Goal: Task Accomplishment & Management: Manage account settings

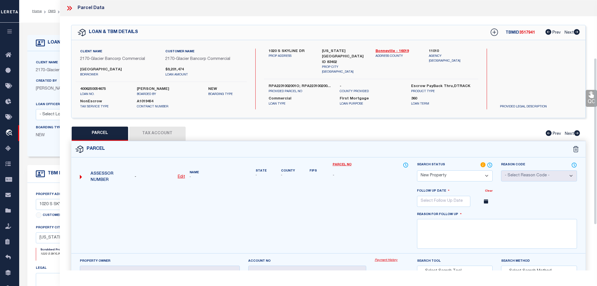
select select "NP"
select select "4576"
select select "10"
select select "20"
select select "NonEscrow"
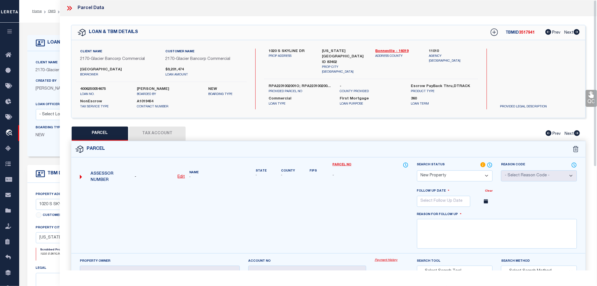
click at [69, 6] on icon at bounding box center [69, 8] width 7 height 7
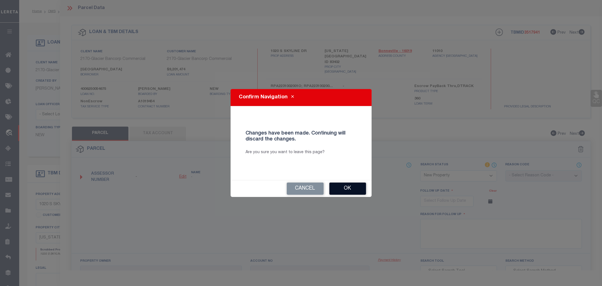
click at [340, 186] on button "Ok" at bounding box center [347, 188] width 37 height 12
select select "PH"
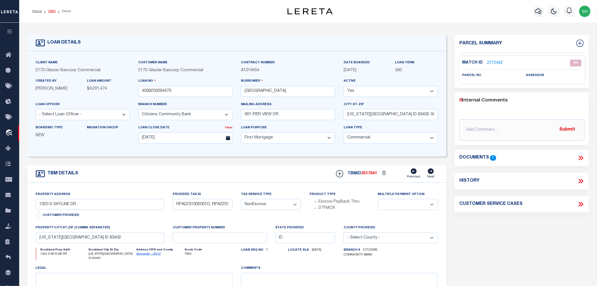
click at [54, 11] on link "OMS" at bounding box center [52, 11] width 8 height 3
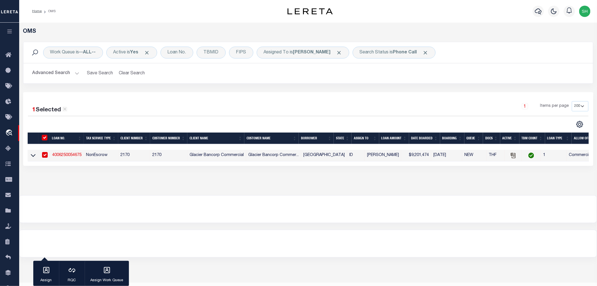
click at [391, 81] on div "Advanced Search Save Search Clear Search tblSearchTopScreen_dynamictable_____De…" at bounding box center [308, 73] width 570 height 20
click at [403, 192] on div "OMS Work Queue is --ALL-- Active is Yes Loan No. TBMID FIPS Assigned To is Shai…" at bounding box center [308, 109] width 578 height 172
click at [423, 50] on span "Click to Remove" at bounding box center [426, 53] width 6 height 6
click at [218, 53] on div "TBMID" at bounding box center [211, 53] width 29 height 12
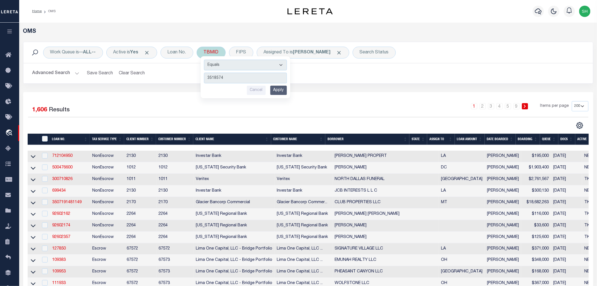
type input "3518574"
click at [281, 91] on input "Apply" at bounding box center [278, 90] width 17 height 9
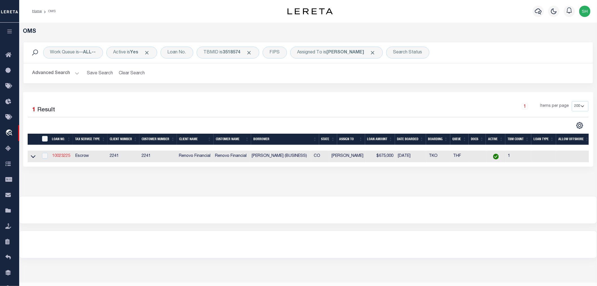
click at [64, 157] on link "10023225" at bounding box center [61, 156] width 18 height 4
type input "10023225"
type input "[PERSON_NAME] (BUSINESS)"
select select
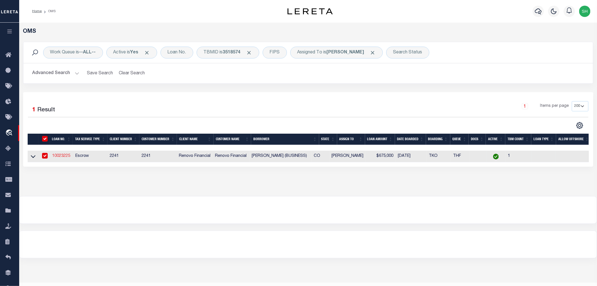
select select "400"
select select
select select "Escrow"
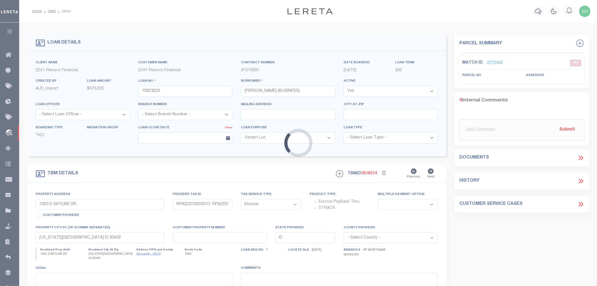
type input "[STREET_ADDRESS]"
type input "2800812"
type input "BRECKENRIDGE, CO 80424"
type input "a0kUS00000EDc5p"
type input "CO"
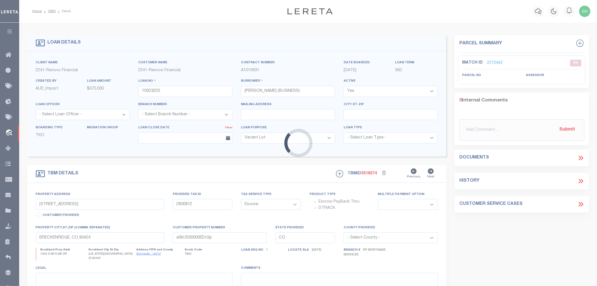
select select
select select "164194"
select select "25067"
select select "2"
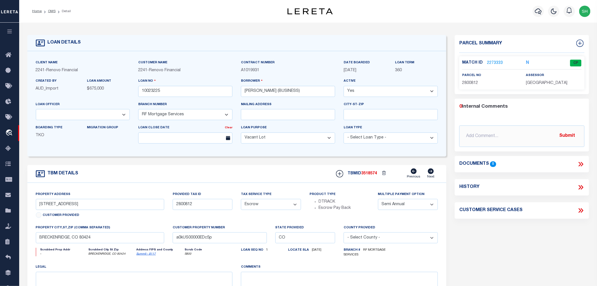
click at [492, 61] on link "2273333" at bounding box center [495, 63] width 16 height 6
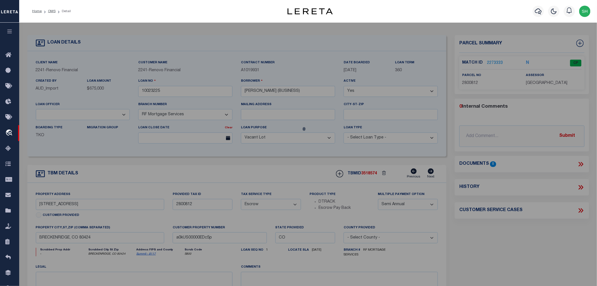
select select "AS"
checkbox input "false"
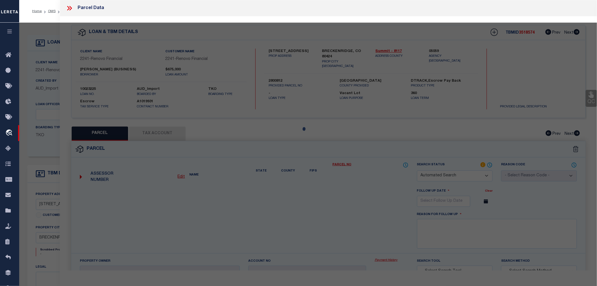
select select "CP"
type input "[PERSON_NAME] LONDON III"
select select "AGW"
select select "ADD"
type input "0264 CR 452"
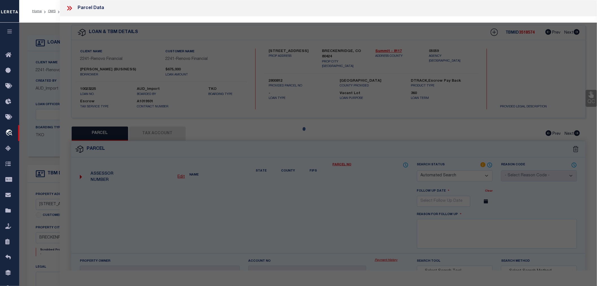
type textarea "LOT 30 [GEOGRAPHIC_DATA] SUB"
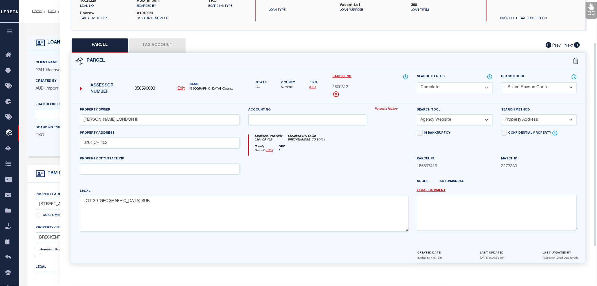
scroll to position [25, 0]
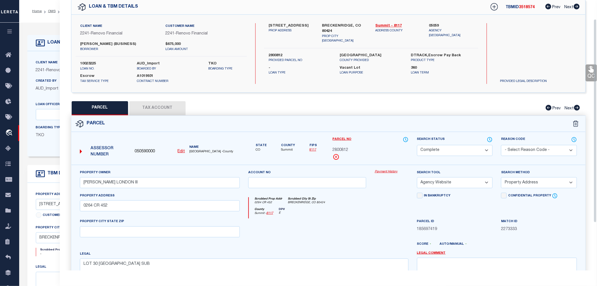
click at [154, 108] on button "Tax Account" at bounding box center [157, 108] width 56 height 14
select select "100"
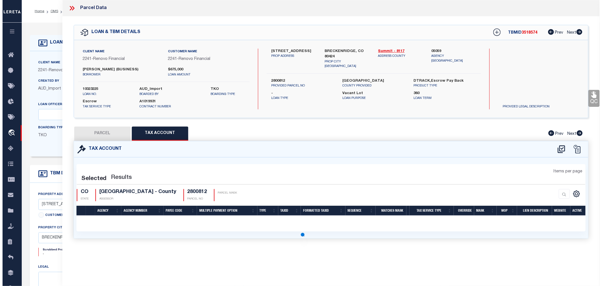
scroll to position [0, 0]
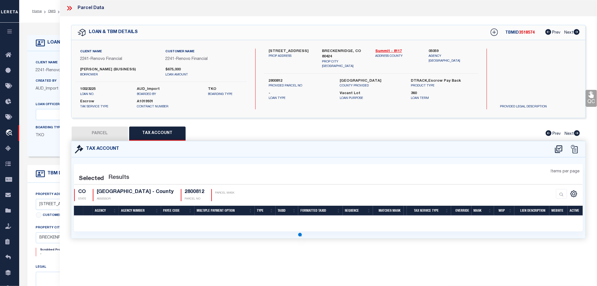
select select "100"
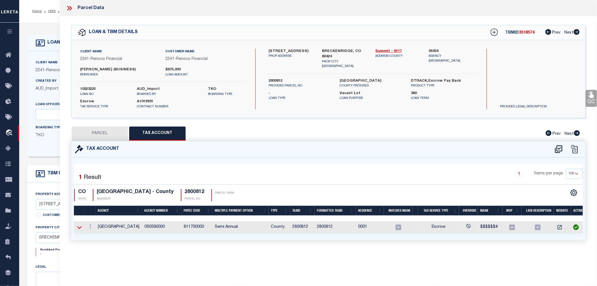
click at [79, 225] on icon at bounding box center [79, 227] width 5 height 6
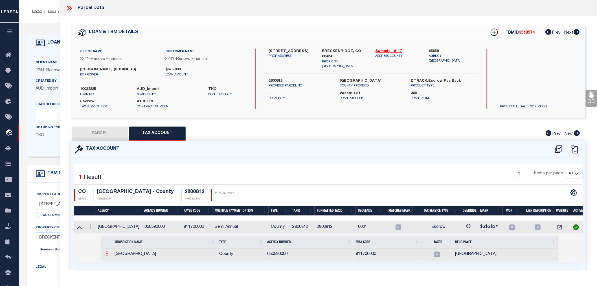
click at [106, 254] on link at bounding box center [107, 254] width 6 height 5
click at [154, 246] on th "Jurisdiction Name" at bounding box center [164, 242] width 105 height 12
click at [90, 226] on icon at bounding box center [90, 226] width 2 height 5
click at [99, 233] on link at bounding box center [98, 235] width 21 height 9
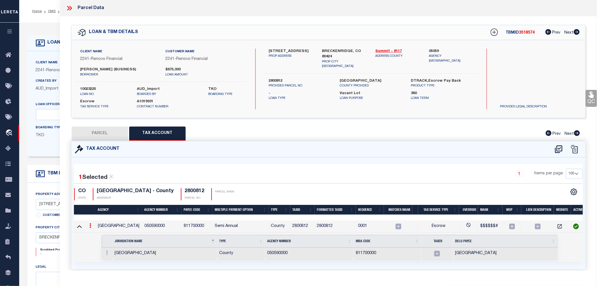
type input "2800812"
type textarea "$$$$$$#"
checkbox input "true"
type input "XXXXXXX*"
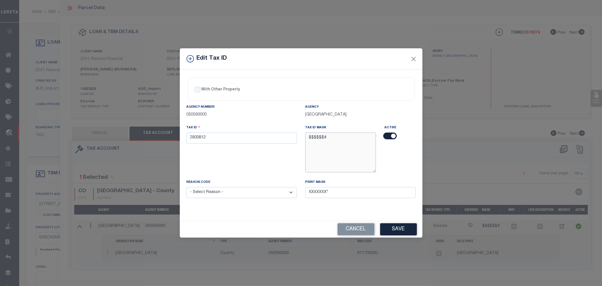
drag, startPoint x: 317, startPoint y: 138, endPoint x: 322, endPoint y: 137, distance: 5.4
click at [322, 137] on textarea "$$$$$$#" at bounding box center [340, 152] width 71 height 40
click at [312, 147] on textarea "$$$$$$#" at bounding box center [340, 152] width 71 height 40
drag, startPoint x: 197, startPoint y: 137, endPoint x: 206, endPoint y: 137, distance: 8.5
click at [206, 137] on input "2800812" at bounding box center [242, 137] width 110 height 11
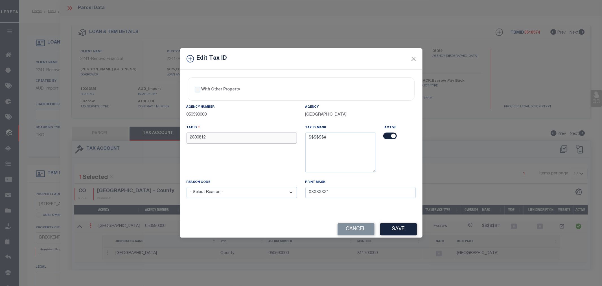
click at [206, 137] on input "2800812" at bounding box center [242, 137] width 110 height 11
drag, startPoint x: 330, startPoint y: 138, endPoint x: 303, endPoint y: 139, distance: 26.5
click at [303, 139] on div "Tax ID Mask $$$$$$#" at bounding box center [340, 151] width 79 height 54
click at [323, 156] on textarea "$$$$$$#" at bounding box center [340, 152] width 71 height 40
click at [242, 139] on input "2800812" at bounding box center [242, 137] width 110 height 11
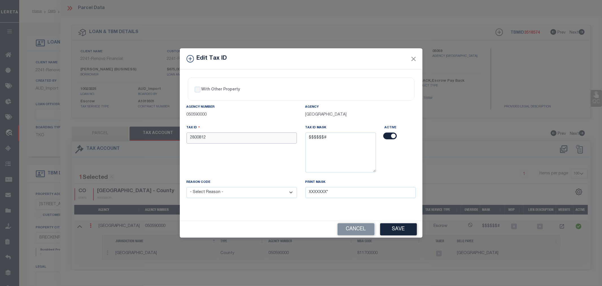
click at [190, 139] on input "2800812" at bounding box center [242, 137] width 110 height 11
click at [213, 137] on input "2800812" at bounding box center [242, 137] width 110 height 11
type input "2800812"
click at [394, 230] on button "Save" at bounding box center [398, 229] width 37 height 12
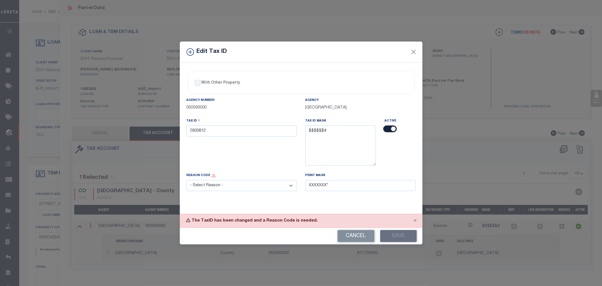
click at [255, 188] on select "- Select Reason - 099 - Other (Provide additional detail) ACT - Agency Changed …" at bounding box center [242, 185] width 110 height 11
select select "ACT"
click at [187, 180] on select "- Select Reason - 099 - Other (Provide additional detail) ACT - Agency Changed …" at bounding box center [242, 185] width 110 height 11
click at [387, 235] on button "Save" at bounding box center [398, 236] width 37 height 12
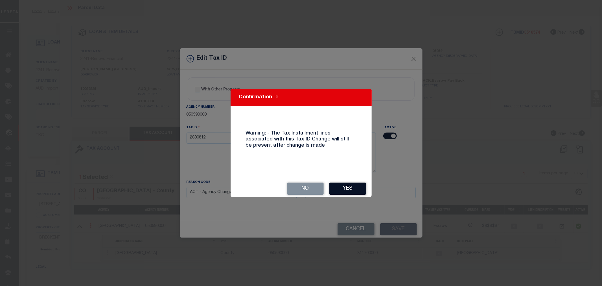
click at [346, 190] on button "Yes" at bounding box center [347, 188] width 37 height 12
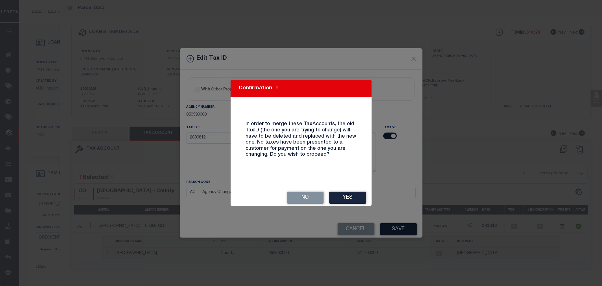
click at [346, 190] on div "No Yes" at bounding box center [301, 197] width 141 height 17
click at [343, 198] on button "Yes" at bounding box center [347, 197] width 37 height 12
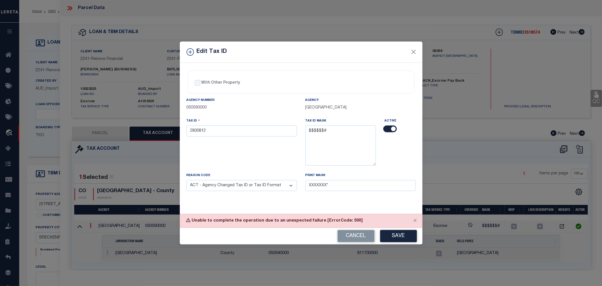
click at [253, 237] on div "Cancel Save" at bounding box center [301, 236] width 243 height 17
click at [349, 237] on button "Cancel" at bounding box center [356, 236] width 37 height 12
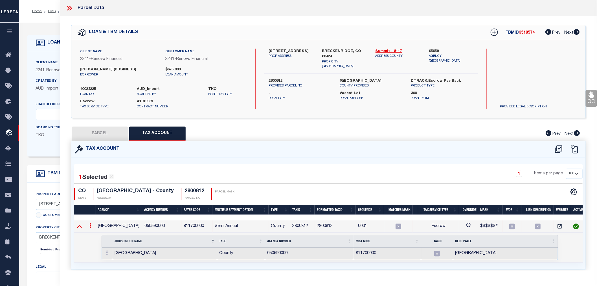
click at [78, 226] on icon at bounding box center [79, 226] width 5 height 3
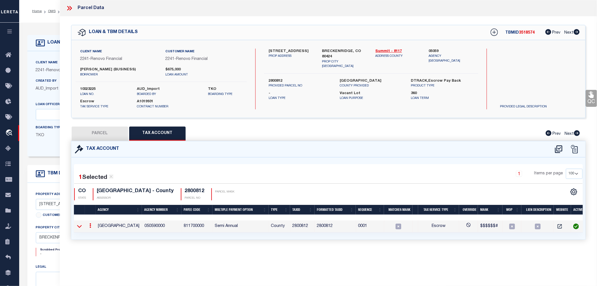
click at [77, 226] on icon at bounding box center [79, 226] width 5 height 6
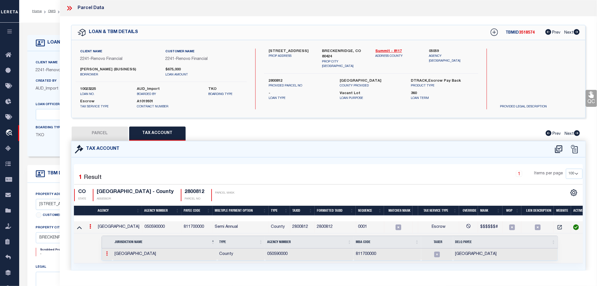
click at [104, 252] on link at bounding box center [107, 254] width 6 height 5
click at [115, 262] on img at bounding box center [114, 263] width 6 height 6
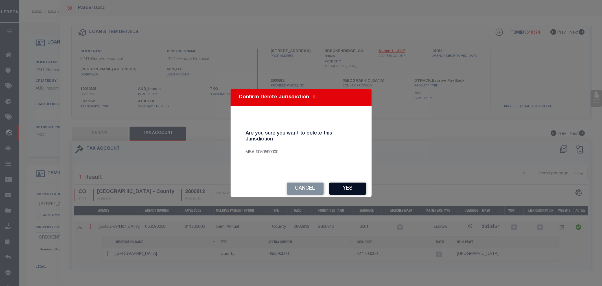
click at [343, 188] on button "Yes" at bounding box center [347, 188] width 37 height 12
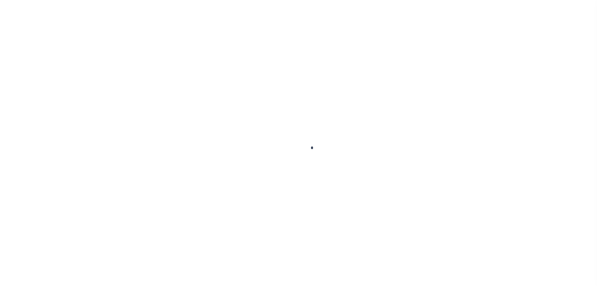
type input "10023225"
type input "[PERSON_NAME] (BUSINESS)"
select select
select select "400"
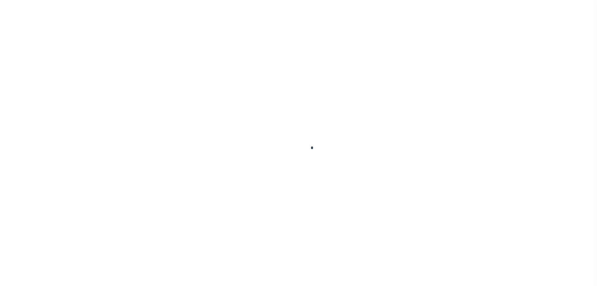
select select "Escrow"
type input "[STREET_ADDRESS]"
type input "2800812"
type input "BRECKENRIDGE, CO 80424"
type input "a0kUS00000EDc5p"
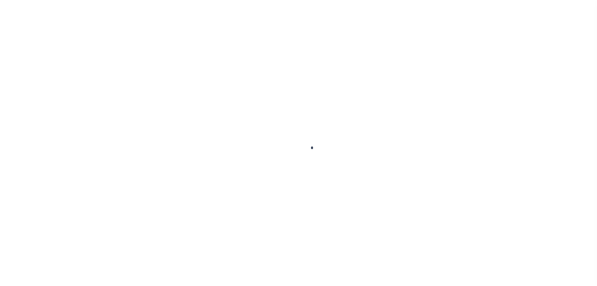
type input "CO"
select select
select select "164194"
select select "25067"
select select "2"
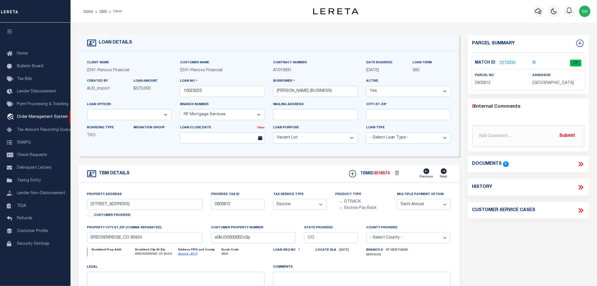
click at [505, 62] on link "2273333" at bounding box center [508, 63] width 16 height 6
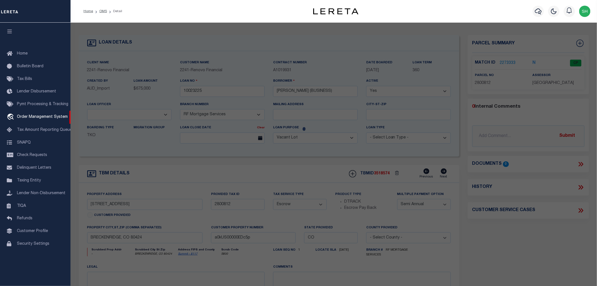
checkbox input "false"
select select "CP"
type input "[PERSON_NAME] LONDON III"
select select "AGW"
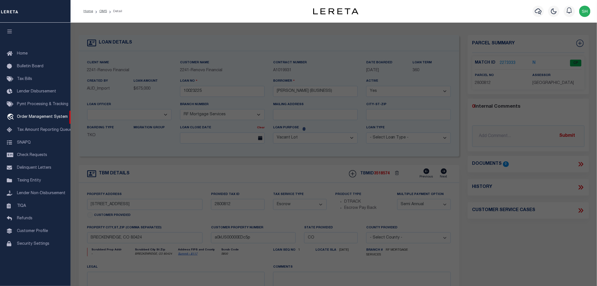
select select "ADD"
type input "0264 CR 452"
type textarea "LOT 30 [GEOGRAPHIC_DATA] SUB"
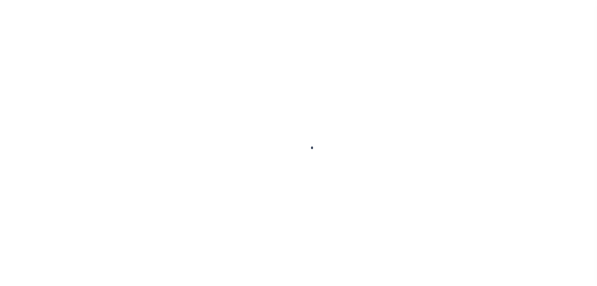
type input "10023225"
type input "[PERSON_NAME] (BUSINESS)"
select select
select select "400"
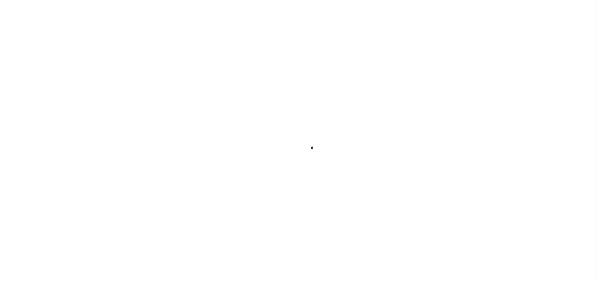
select select "Escrow"
type input "[STREET_ADDRESS]"
type input "2800812"
type input "BRECKENRIDGE, CO 80424"
type input "a0kUS00000EDc5p"
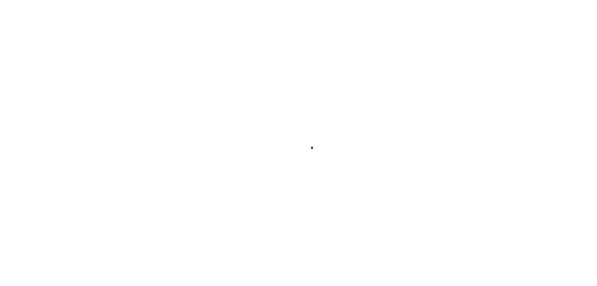
type input "CO"
select select
select select "164194"
select select "25067"
select select "2"
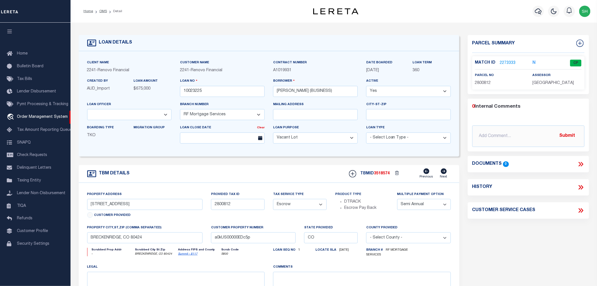
click at [506, 60] on link "2273333" at bounding box center [508, 63] width 16 height 6
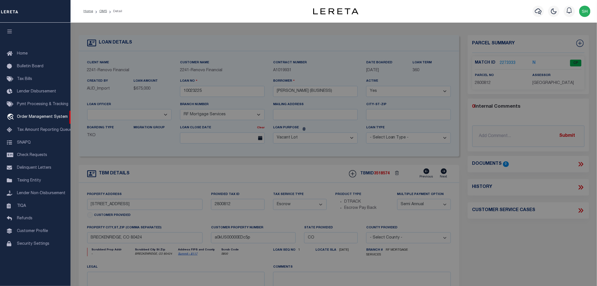
checkbox input "false"
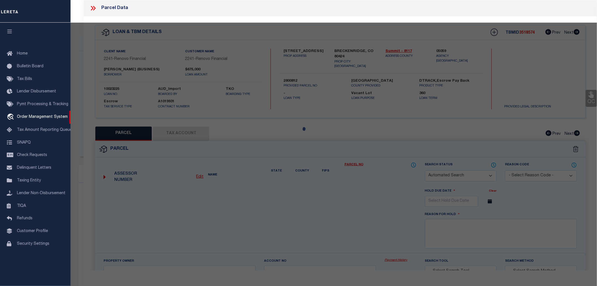
select select "CP"
type input "[PERSON_NAME] LONDON III"
select select "AGW"
select select "ADD"
type input "0264 CR 452"
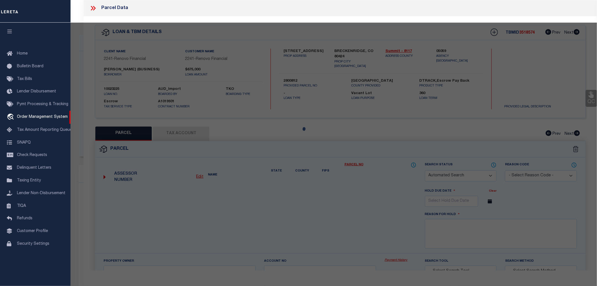
type textarea "LOT 30 [GEOGRAPHIC_DATA] SUB"
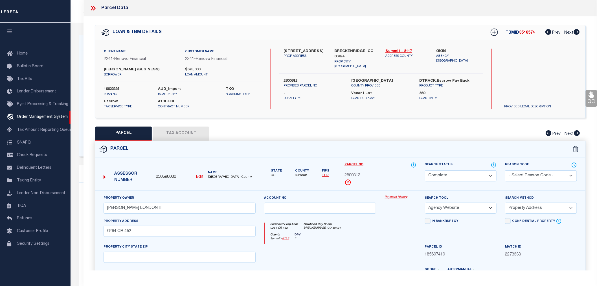
click at [203, 176] on u "Edit" at bounding box center [199, 177] width 7 height 4
type input "050590000"
type input "2800812"
select select
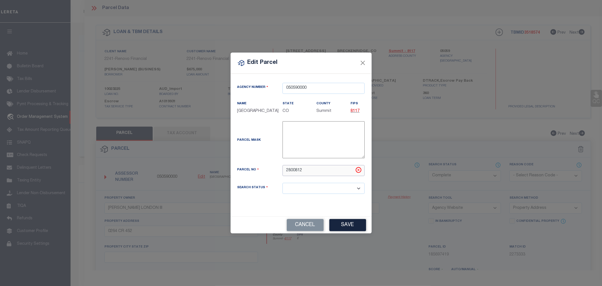
click at [312, 170] on input "2800812" at bounding box center [324, 170] width 82 height 11
click at [286, 170] on input "2800812" at bounding box center [324, 170] width 82 height 11
click at [313, 171] on input "2800812" at bounding box center [324, 170] width 82 height 11
click at [304, 226] on button "Cancel" at bounding box center [305, 225] width 37 height 12
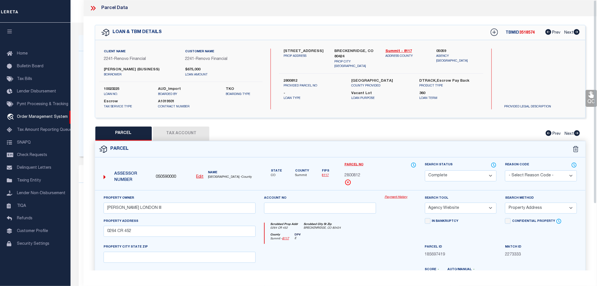
click at [179, 134] on button "Tax Account" at bounding box center [181, 133] width 56 height 14
select select "100"
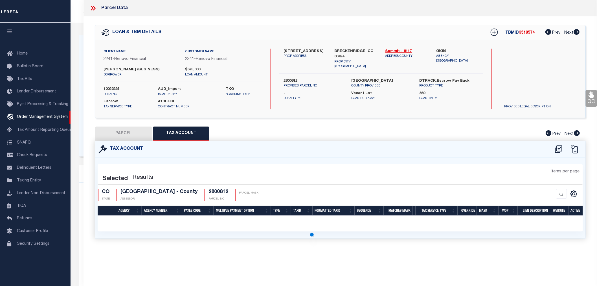
select select "100"
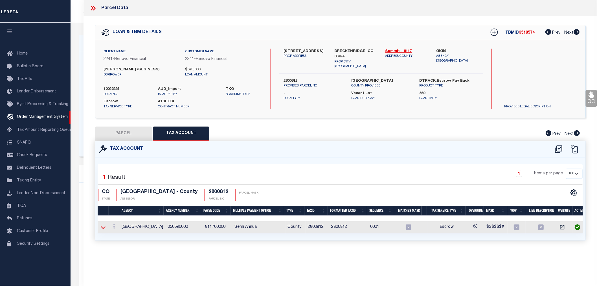
click at [102, 226] on icon at bounding box center [103, 227] width 5 height 6
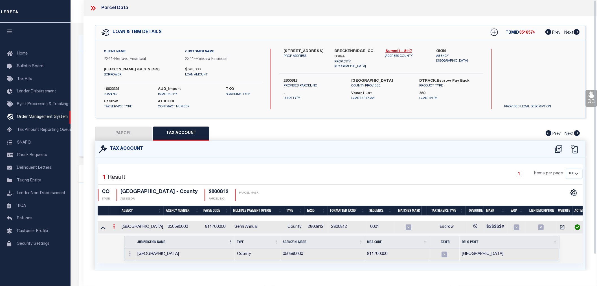
click at [113, 225] on link at bounding box center [114, 227] width 6 height 5
click at [121, 233] on icon "" at bounding box center [120, 235] width 4 height 4
type input "2800812"
type textarea "$$$$$$#"
checkbox input "true"
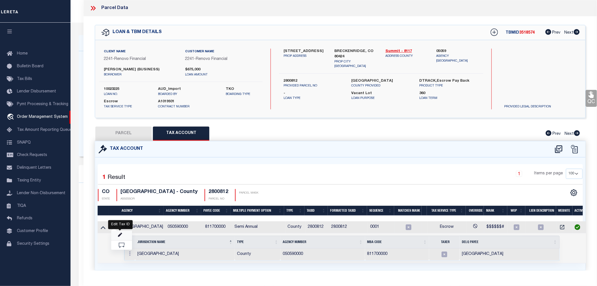
type input "XXXXXXX*"
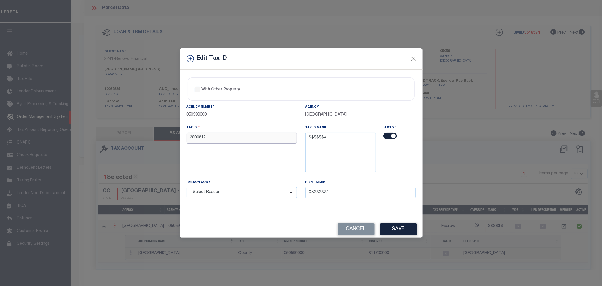
click at [211, 138] on input "2800812" at bounding box center [242, 137] width 110 height 11
type input "2800812"
click at [258, 167] on div "Tax ID 2800812" at bounding box center [241, 151] width 119 height 54
click at [407, 230] on button "Save" at bounding box center [398, 229] width 37 height 12
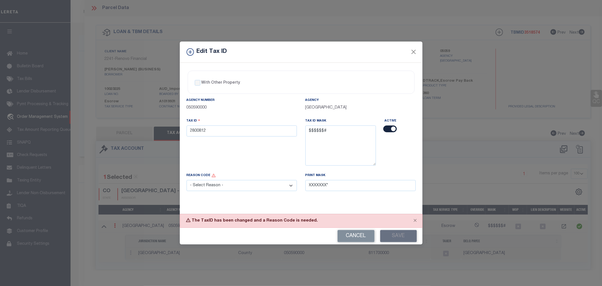
click at [255, 188] on select "- Select Reason - 099 - Other (Provide additional detail) ACT - Agency Changed …" at bounding box center [242, 185] width 110 height 11
select select "ACT"
click at [187, 180] on select "- Select Reason - 099 - Other (Provide additional detail) ACT - Agency Changed …" at bounding box center [242, 185] width 110 height 11
click at [403, 234] on button "Save" at bounding box center [398, 236] width 37 height 12
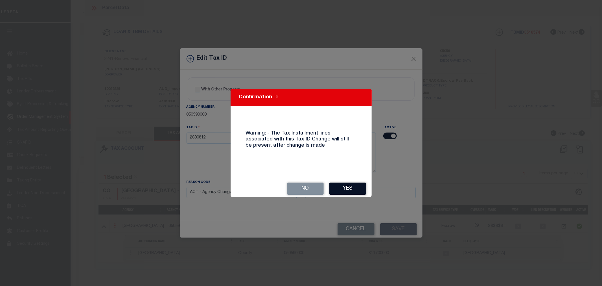
click at [349, 187] on button "Yes" at bounding box center [347, 188] width 37 height 12
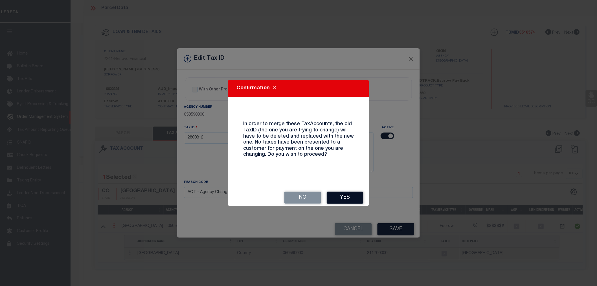
click at [338, 194] on button "Yes" at bounding box center [345, 197] width 37 height 12
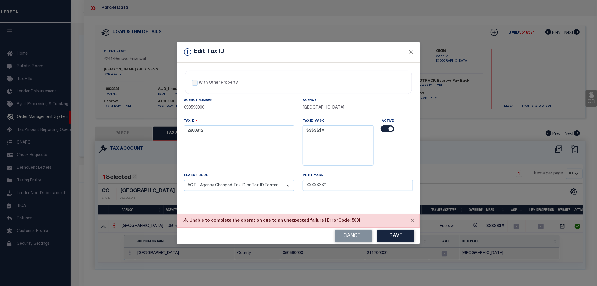
click at [235, 220] on div "Unable to complete the operation due to an unexpected failure [ErrorCode: 500]" at bounding box center [298, 221] width 243 height 14
click at [344, 237] on button "Cancel" at bounding box center [353, 236] width 37 height 12
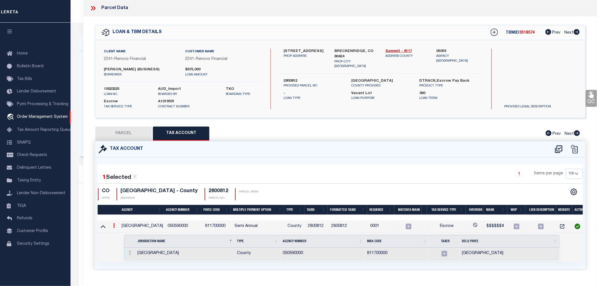
click at [417, 193] on div "CSV Export Selected Print Show Filter Show Search Columns 0: 1: 2: Agency 3: Ag…" at bounding box center [461, 194] width 243 height 12
click at [106, 224] on link at bounding box center [103, 226] width 6 height 4
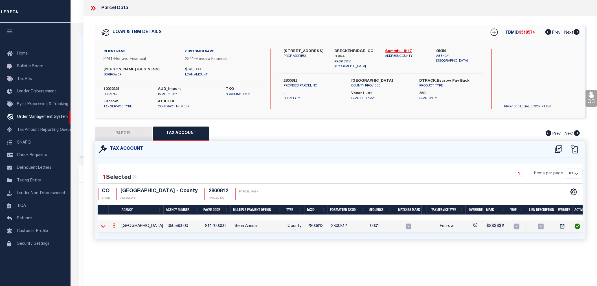
click at [101, 226] on icon at bounding box center [103, 226] width 5 height 6
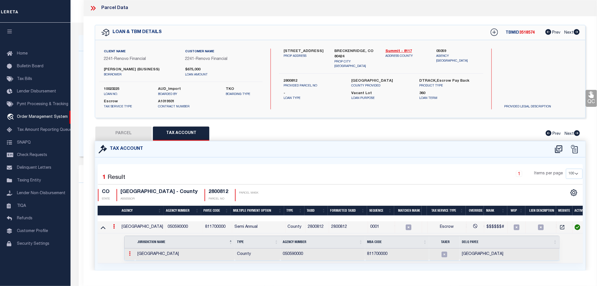
click at [129, 252] on icon at bounding box center [130, 253] width 2 height 5
click at [139, 263] on img at bounding box center [137, 263] width 6 height 6
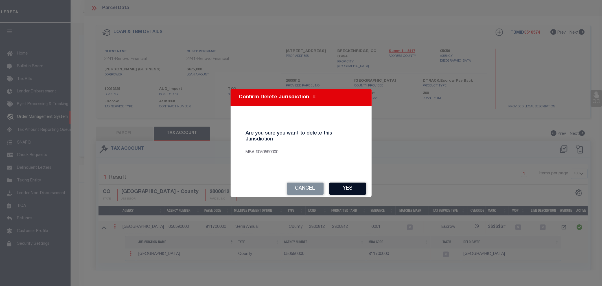
click at [348, 189] on button "Yes" at bounding box center [347, 188] width 37 height 12
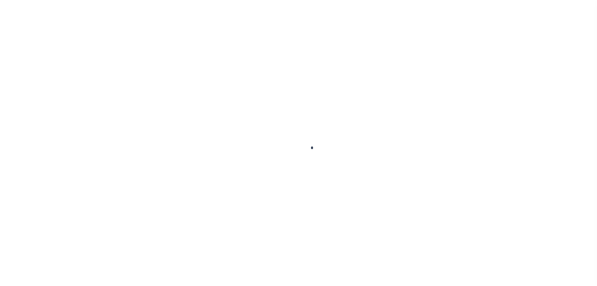
type input "10023225"
type input "[PERSON_NAME] (BUSINESS)"
select select
select select "400"
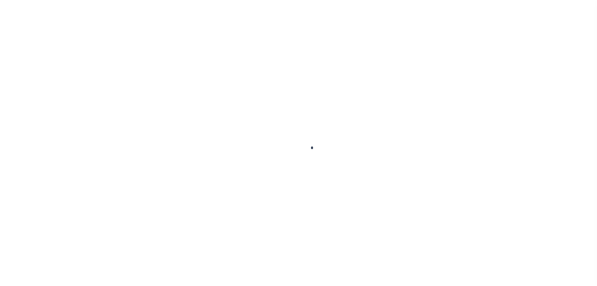
select select "Escrow"
type input "[STREET_ADDRESS]"
type input "2800812"
type input "BRECKENRIDGE, CO 80424"
type input "a0kUS00000EDc5p"
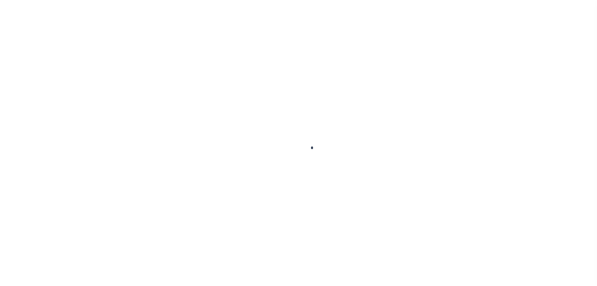
type input "CO"
select select
select select "164194"
select select "25067"
select select "2"
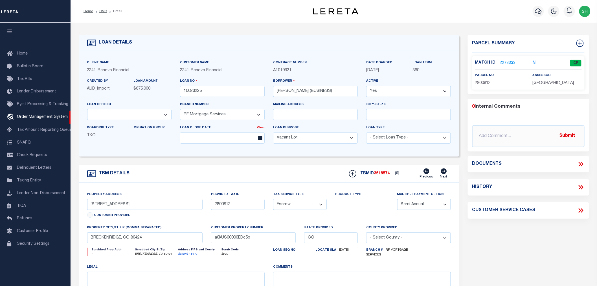
select select "200"
click at [101, 10] on link "OMS" at bounding box center [103, 11] width 8 height 3
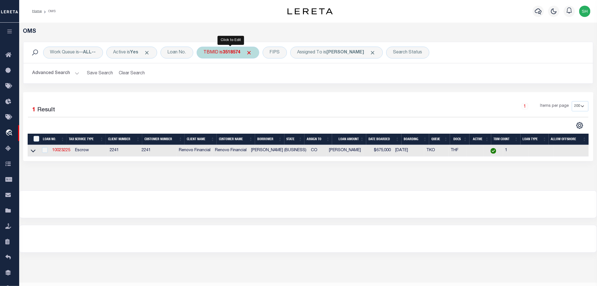
click at [224, 49] on div "TBMID is 3518574" at bounding box center [228, 53] width 63 height 12
type input "3518596"
click at [279, 91] on input "Apply" at bounding box center [278, 90] width 17 height 9
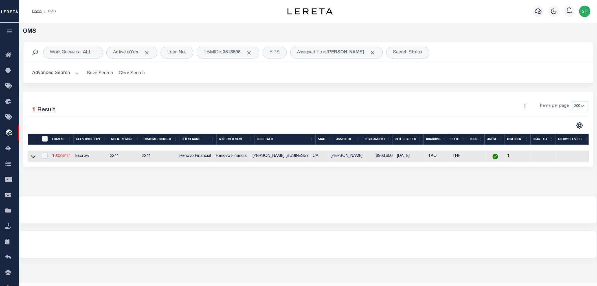
click at [66, 154] on link "10023247" at bounding box center [61, 156] width 18 height 4
type input "10023247"
type input "[PERSON_NAME] (BUSINESS)"
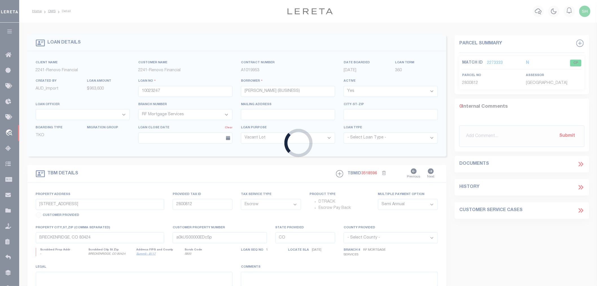
type input "[STREET_ADDRESS]"
type input "669357022"
select select
type input "[GEOGRAPHIC_DATA]"
type input "a0kUS00000EDVPM"
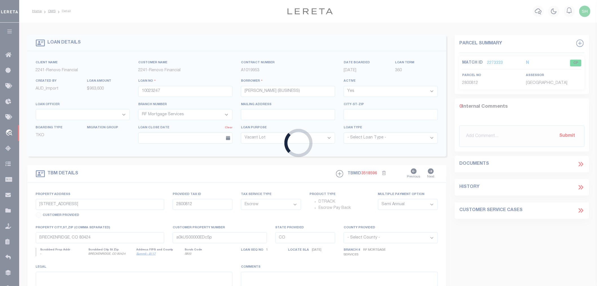
type input "CA"
select select
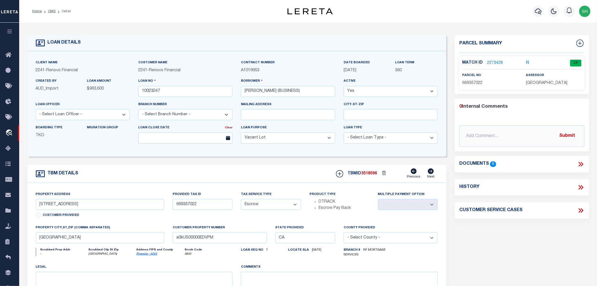
click at [492, 62] on link "2273428" at bounding box center [495, 63] width 16 height 6
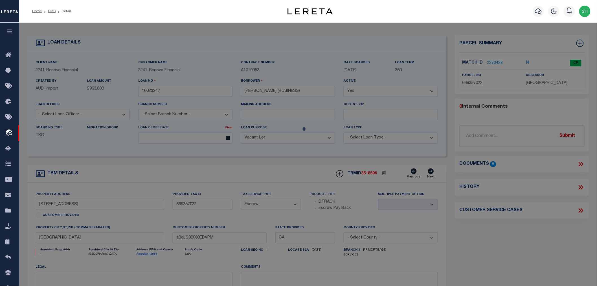
checkbox input "false"
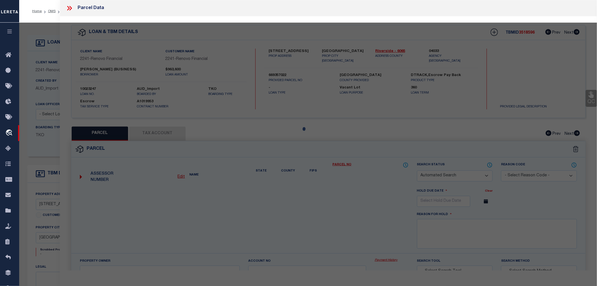
select select "CP"
select select "AGW"
select select "ADD"
type input "[STREET_ADDRESS]"
type textarea "LOT 32 MB 039/058 [GEOGRAPHIC_DATA] 1 Lot 32 SubdivisionName [GEOGRAPHIC_DATA] …"
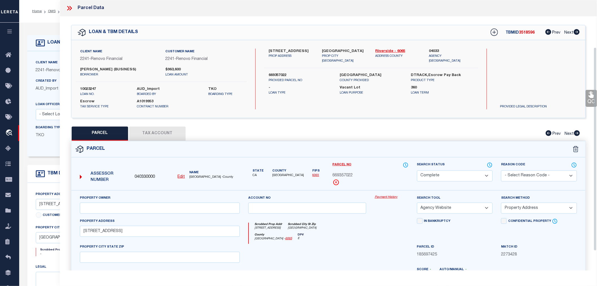
scroll to position [88, 0]
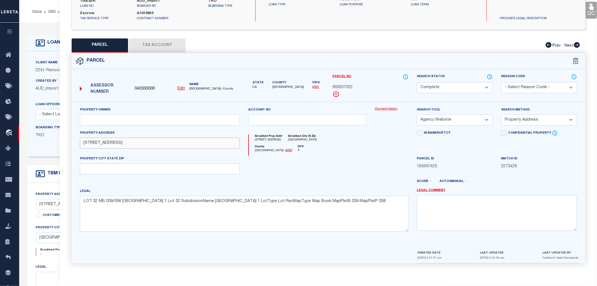
drag, startPoint x: 122, startPoint y: 143, endPoint x: 176, endPoint y: 141, distance: 53.7
click at [176, 141] on input "[STREET_ADDRESS]" at bounding box center [160, 142] width 160 height 11
type input "[STREET_ADDRESS]"
click at [108, 167] on input "text" at bounding box center [160, 168] width 160 height 11
paste input "[GEOGRAPHIC_DATA]"
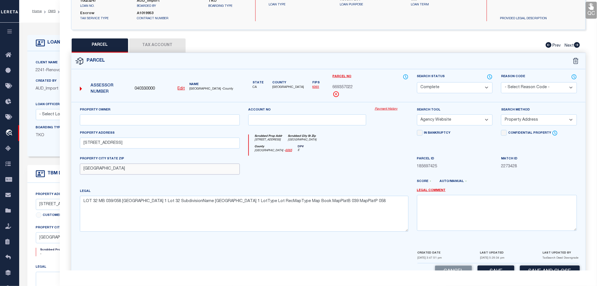
type input "[GEOGRAPHIC_DATA]"
click at [195, 216] on textarea "LOT 32 MB 039/058 [GEOGRAPHIC_DATA] 1 Lot 32 SubdivisionName [GEOGRAPHIC_DATA] …" at bounding box center [244, 214] width 329 height 36
click at [445, 158] on div "Parcel ID 185697425" at bounding box center [455, 163] width 76 height 14
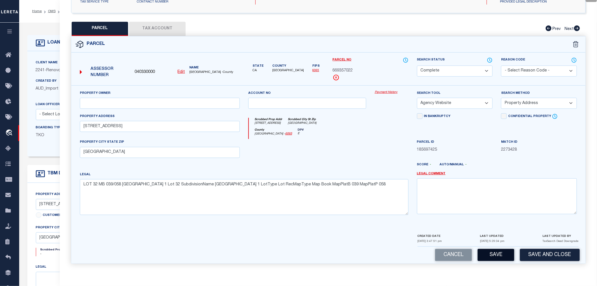
click at [493, 254] on button "Save" at bounding box center [496, 255] width 37 height 12
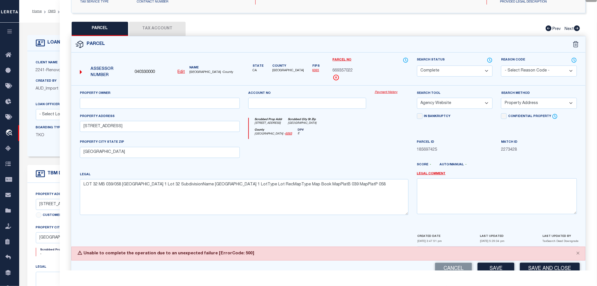
click at [442, 72] on select "Automated Search Bad Parcel Complete Duplicate Parcel High Dollar Reporting In …" at bounding box center [455, 70] width 76 height 11
click at [417, 65] on select "Automated Search Bad Parcel Complete Duplicate Parcel High Dollar Reporting In …" at bounding box center [455, 70] width 76 height 11
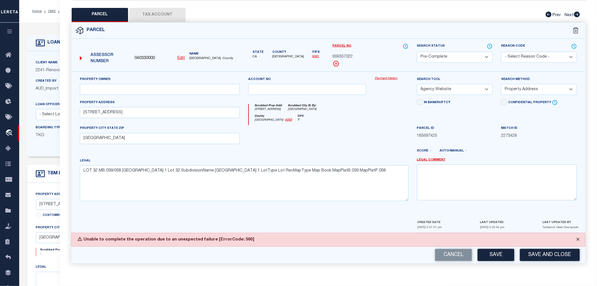
click at [580, 239] on button "Close" at bounding box center [578, 239] width 14 height 12
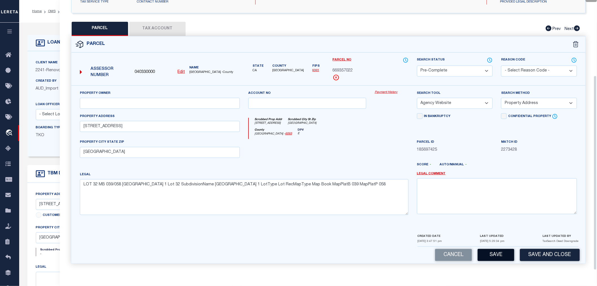
click at [497, 252] on button "Save" at bounding box center [496, 255] width 37 height 12
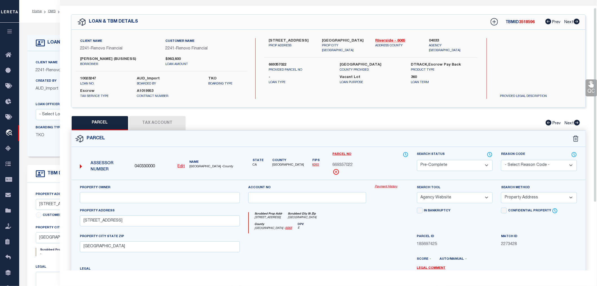
select select "AS"
select select
checkbox input "false"
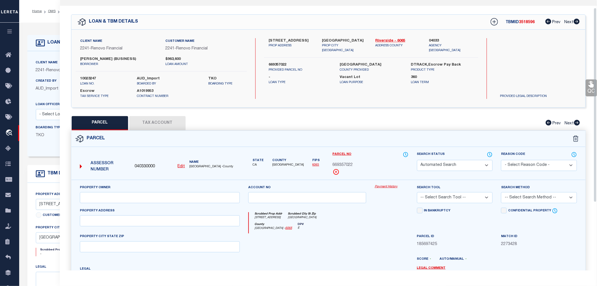
select select "PC"
select select "AGW"
select select "ADD"
type input "[STREET_ADDRESS]"
type input "[GEOGRAPHIC_DATA]"
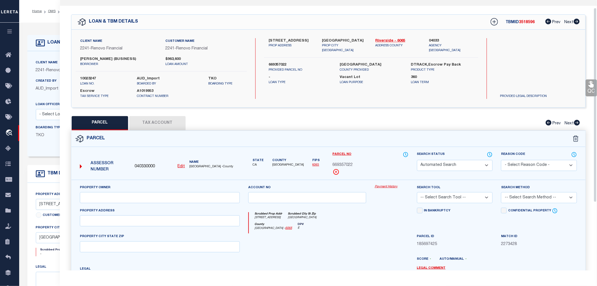
type textarea "LOT 32 MB 039/058 [GEOGRAPHIC_DATA] 1 Lot 32 SubdivisionName [GEOGRAPHIC_DATA] …"
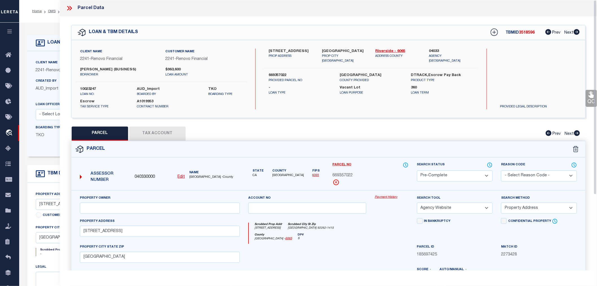
click at [68, 6] on icon at bounding box center [69, 8] width 7 height 7
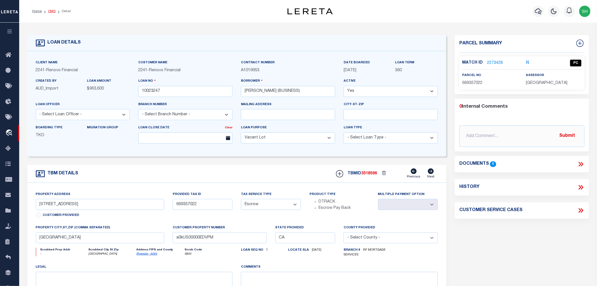
click at [50, 12] on link "OMS" at bounding box center [52, 11] width 8 height 3
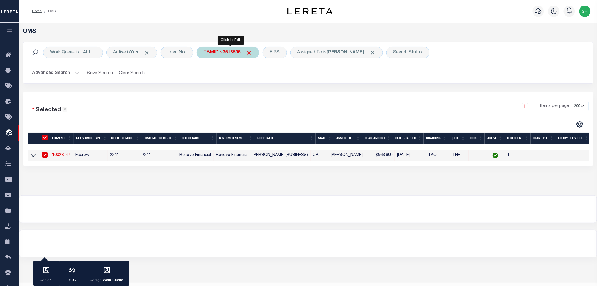
click at [234, 53] on b "3518596" at bounding box center [232, 52] width 18 height 5
type input "3518574"
click at [280, 92] on input "Apply" at bounding box center [278, 90] width 17 height 9
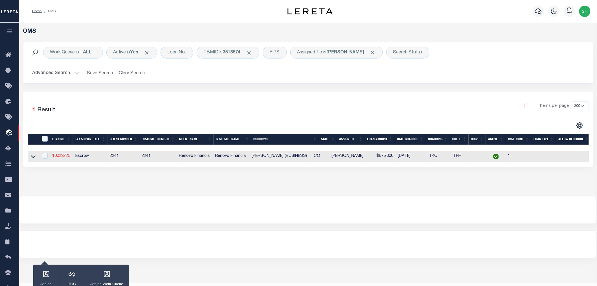
click at [63, 154] on link "10023225" at bounding box center [61, 156] width 18 height 4
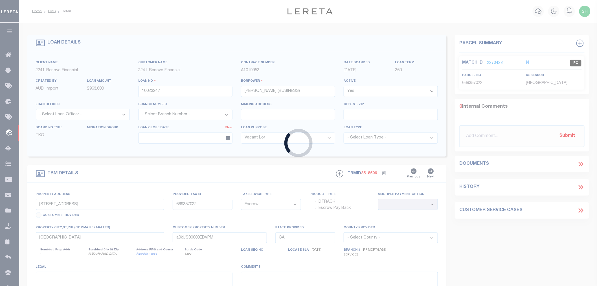
type input "10023225"
type input "[PERSON_NAME] (BUSINESS)"
type input "[STREET_ADDRESS]"
type input "2800812"
type input "BRECKENRIDGE, CO 80424"
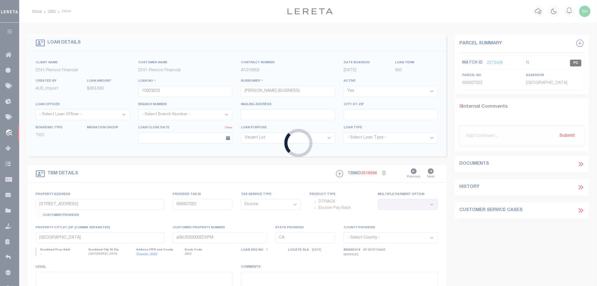
type input "a0kUS00000EDc5p"
type input "CO"
select select
select select "2"
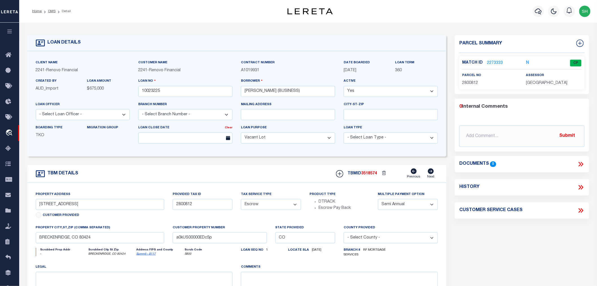
click at [498, 61] on link "2273333" at bounding box center [495, 63] width 16 height 6
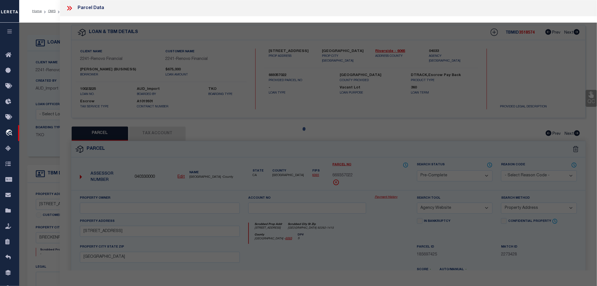
select select "AS"
select select
checkbox input "false"
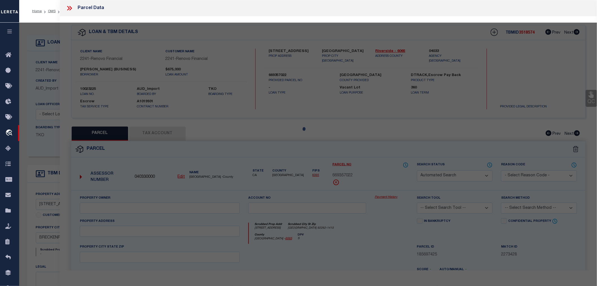
select select "CP"
type input "[PERSON_NAME] LONDON III"
select select "AGW"
select select "ADD"
type input "0264 CR 452"
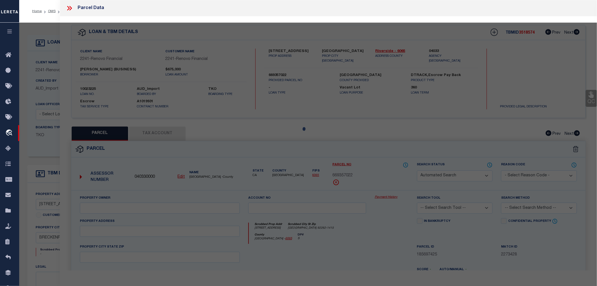
type textarea "LOT 30 [GEOGRAPHIC_DATA] SUB"
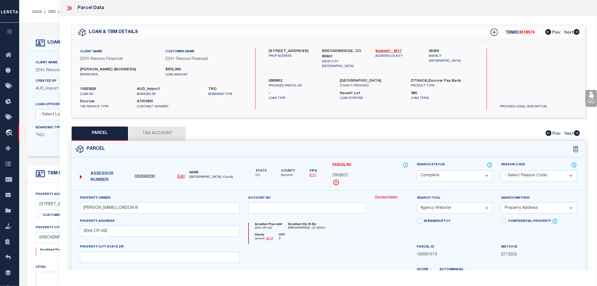
click at [152, 132] on button "Tax Account" at bounding box center [157, 133] width 56 height 14
select select "100"
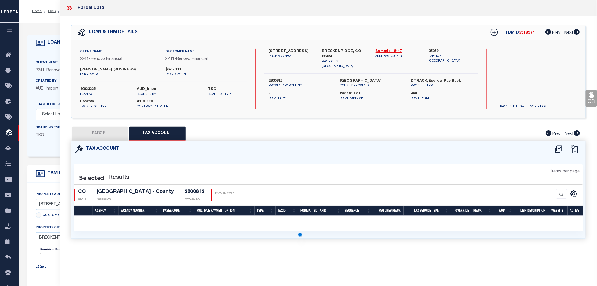
select select "100"
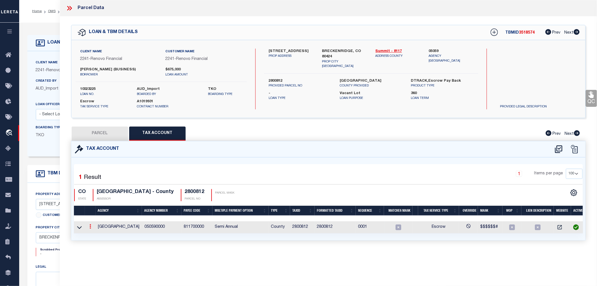
click at [88, 226] on link at bounding box center [90, 227] width 6 height 5
click at [95, 234] on icon "" at bounding box center [96, 235] width 4 height 4
type input "2800812"
type textarea "$$$$$$#"
checkbox input "true"
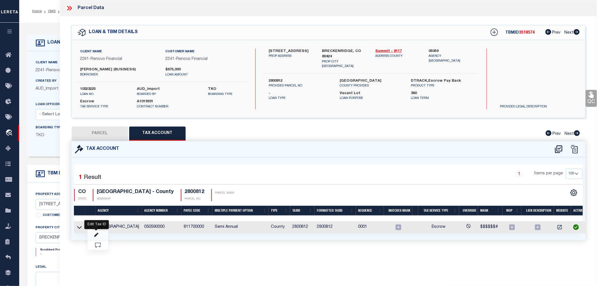
type input "XXXXXXX*"
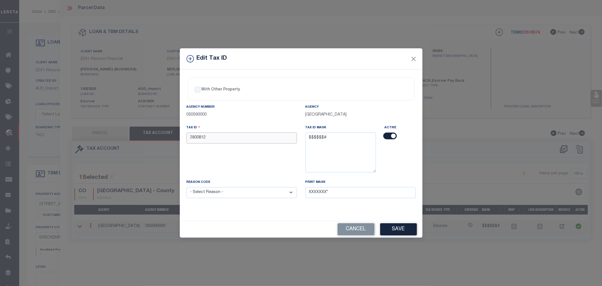
click at [212, 137] on input "2800812" at bounding box center [242, 137] width 110 height 11
type input "2800812"
click at [223, 166] on div "Tax ID 2800812" at bounding box center [241, 151] width 119 height 54
click at [396, 227] on button "Save" at bounding box center [398, 229] width 37 height 12
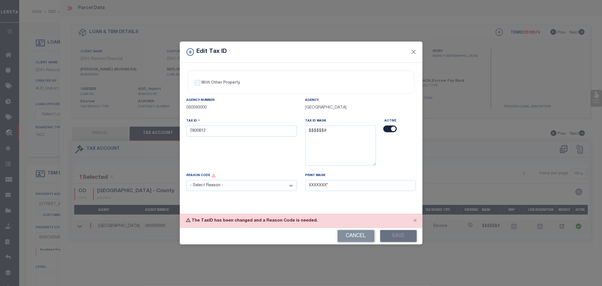
click at [257, 189] on select "- Select Reason - 099 - Other (Provide additional detail) ACT - Agency Changed …" at bounding box center [242, 185] width 110 height 11
select select "099"
click at [187, 180] on select "- Select Reason - 099 - Other (Provide additional detail) ACT - Agency Changed …" at bounding box center [242, 185] width 110 height 11
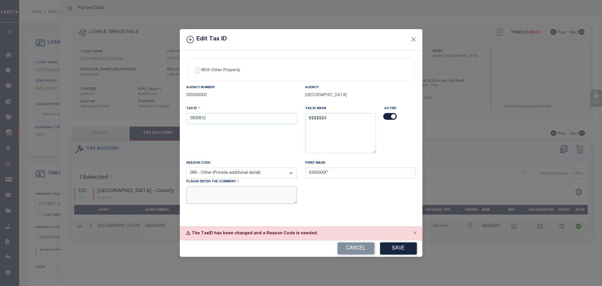
click at [226, 197] on textarea at bounding box center [242, 194] width 110 height 17
type textarea "."
click at [369, 208] on div "Print Mask XXXXXXX*" at bounding box center [360, 185] width 119 height 51
click at [400, 247] on button "Save" at bounding box center [398, 248] width 37 height 12
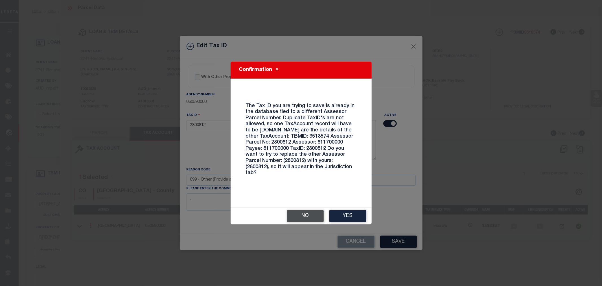
click at [297, 215] on button "No" at bounding box center [305, 216] width 37 height 12
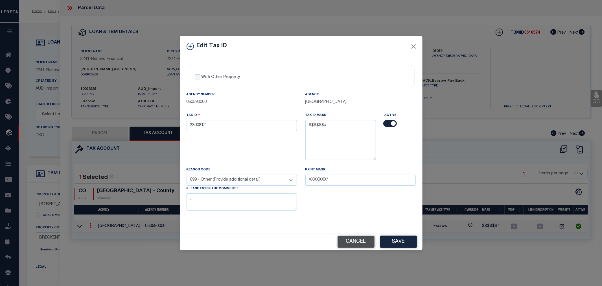
click at [348, 244] on button "Cancel" at bounding box center [356, 241] width 37 height 12
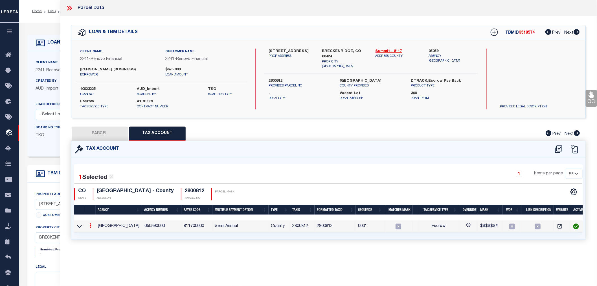
click at [108, 136] on button "PARCEL" at bounding box center [100, 133] width 56 height 14
select select "AS"
select select
checkbox input "false"
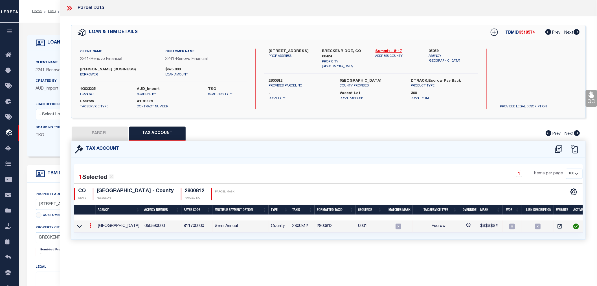
checkbox input "false"
select select "CP"
type input "[PERSON_NAME] LONDON III"
select select "AGW"
select select "ADD"
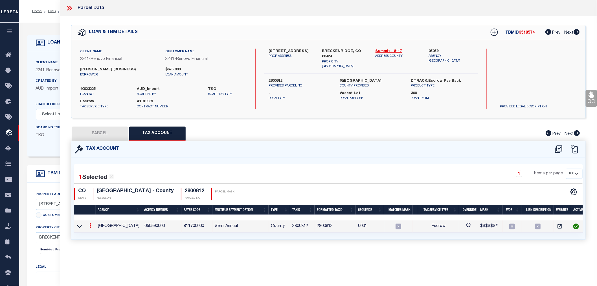
type input "0264 CR 452"
type textarea "LOT 30 [GEOGRAPHIC_DATA] SUB"
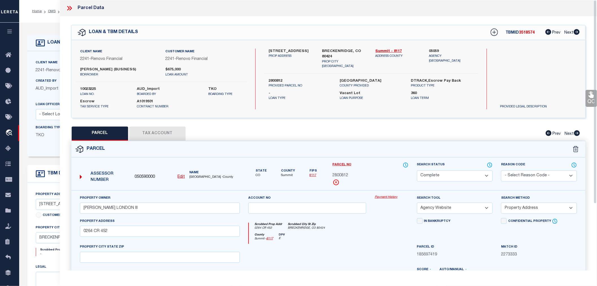
click at [67, 5] on icon at bounding box center [69, 8] width 7 height 7
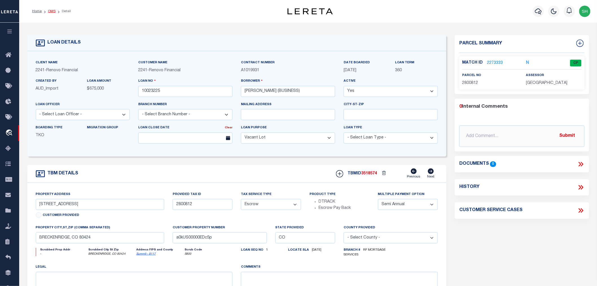
click at [51, 10] on link "OMS" at bounding box center [52, 11] width 8 height 3
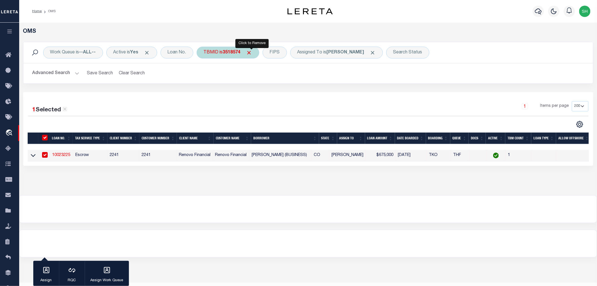
click at [251, 50] on span "Click to Remove" at bounding box center [249, 53] width 6 height 6
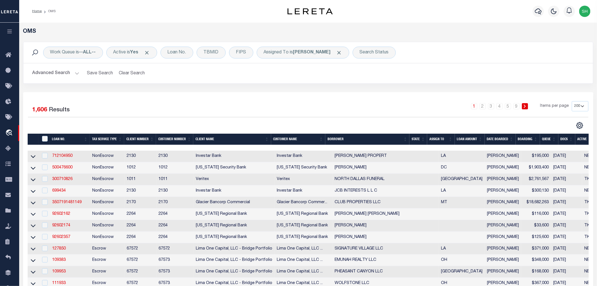
click at [386, 108] on div "1 2 3 4 5 … 9 Items per page 10 25 50 100 200" at bounding box center [379, 108] width 419 height 15
